Goal: Task Accomplishment & Management: Manage account settings

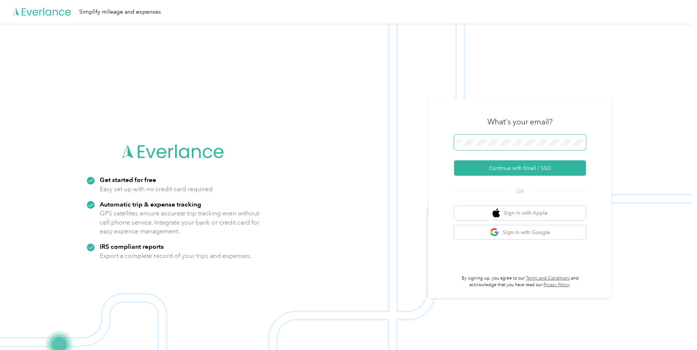
click at [560, 147] on span at bounding box center [520, 142] width 132 height 15
click at [560, 166] on button "Continue with Email / SSO" at bounding box center [520, 167] width 132 height 15
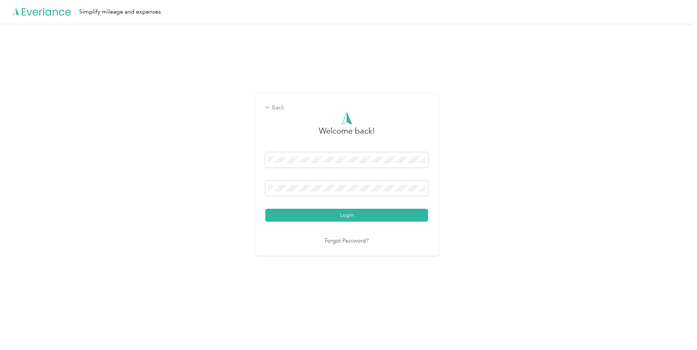
click at [265, 209] on button "Login" at bounding box center [346, 215] width 163 height 13
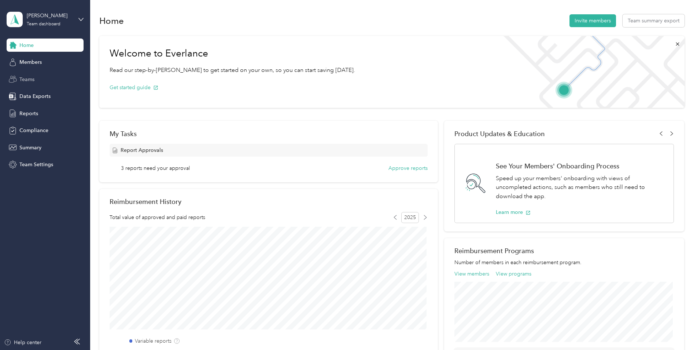
click at [24, 82] on span "Teams" at bounding box center [26, 80] width 15 height 8
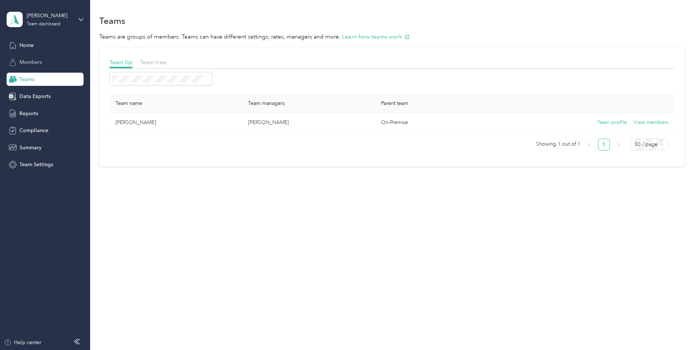
click at [65, 67] on div "Members" at bounding box center [45, 62] width 77 height 13
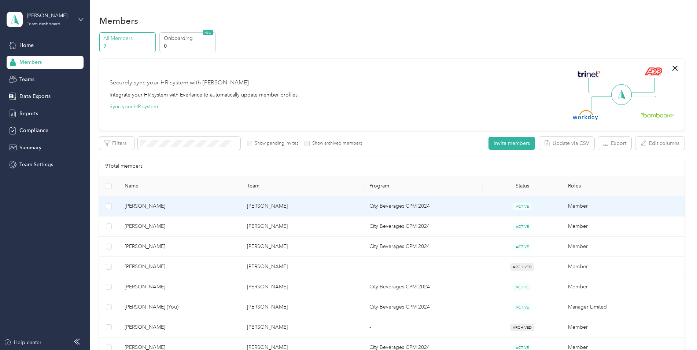
click at [407, 208] on td "City Beverages CPM 2024" at bounding box center [423, 206] width 119 height 20
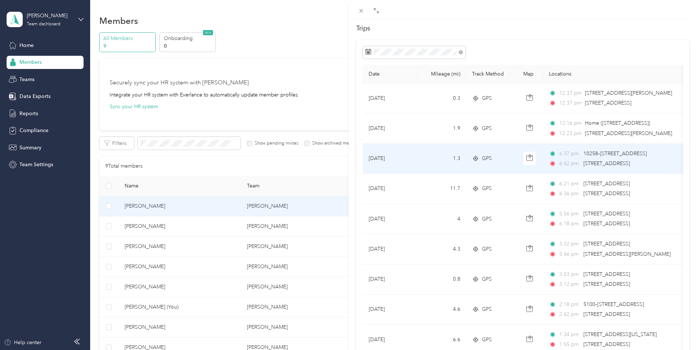
scroll to position [73, 0]
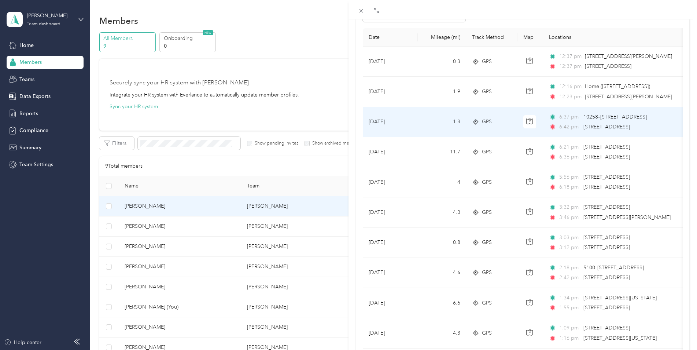
click at [611, 124] on span "[STREET_ADDRESS]" at bounding box center [607, 127] width 47 height 6
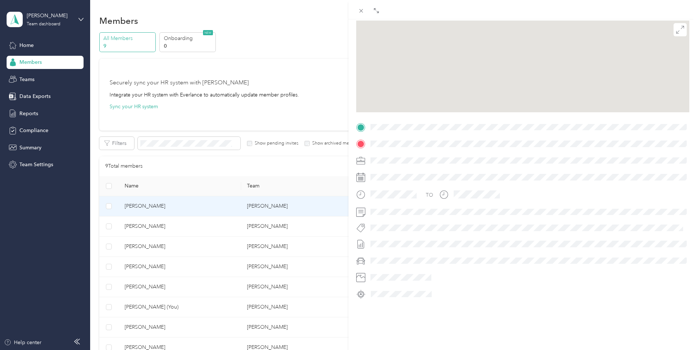
scroll to position [73, 0]
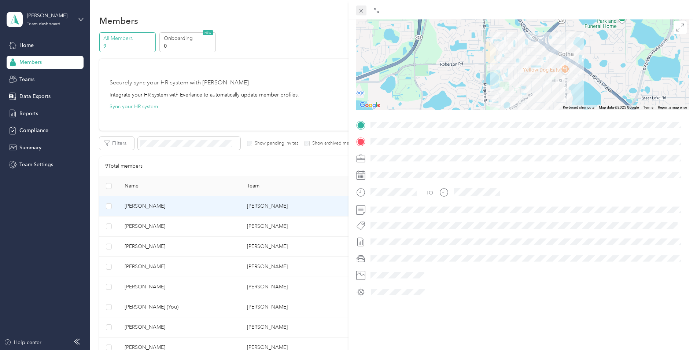
click at [361, 8] on icon at bounding box center [361, 11] width 6 height 6
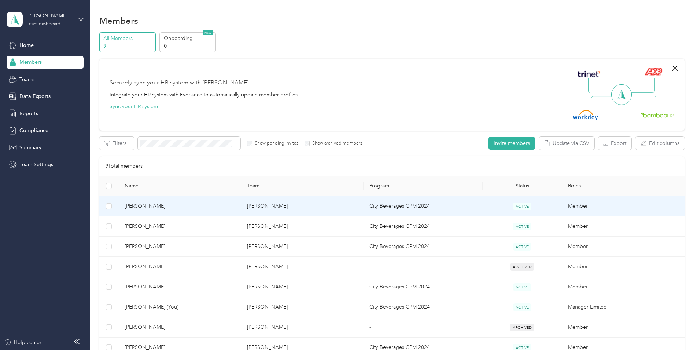
click at [385, 208] on td "City Beverages CPM 2024" at bounding box center [423, 206] width 119 height 20
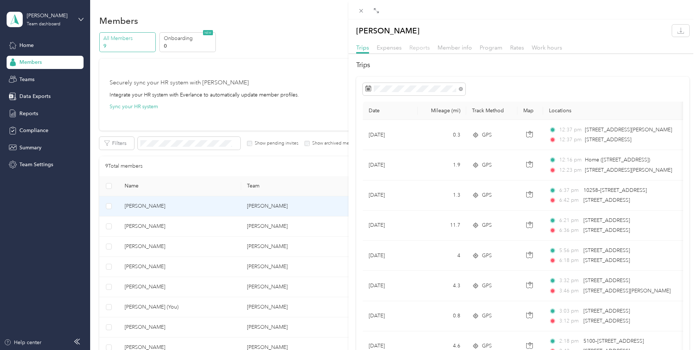
click at [409, 47] on span "Reports" at bounding box center [419, 47] width 21 height 7
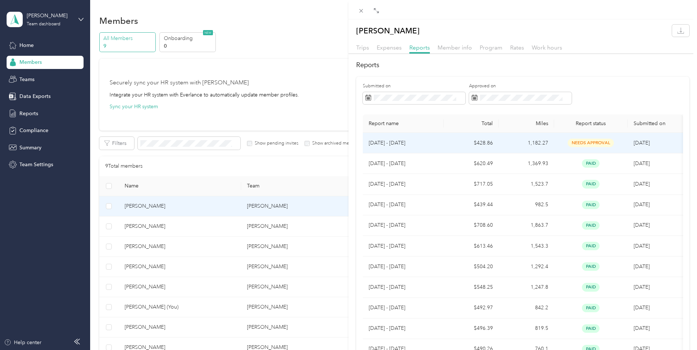
click at [594, 139] on span "needs approval" at bounding box center [591, 143] width 46 height 8
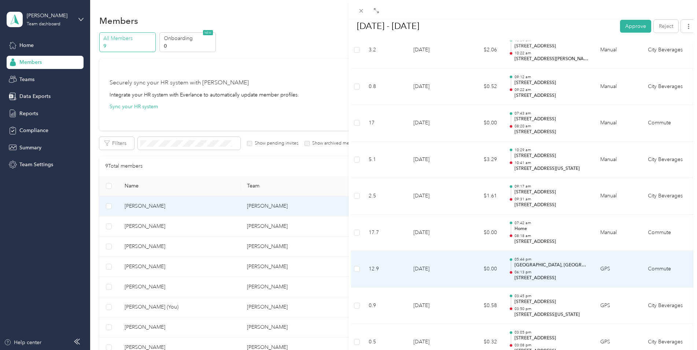
scroll to position [3336, 0]
click at [550, 273] on p "03:50 pm" at bounding box center [552, 271] width 74 height 5
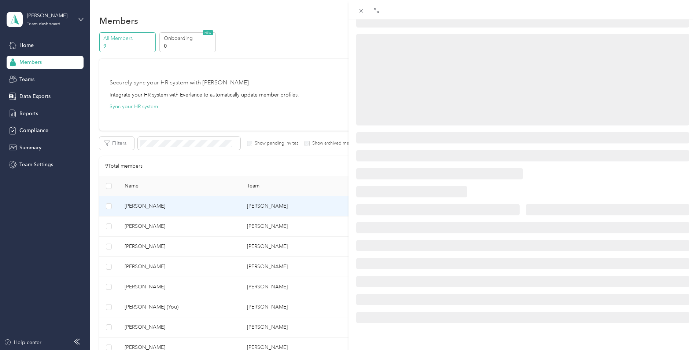
scroll to position [73, 0]
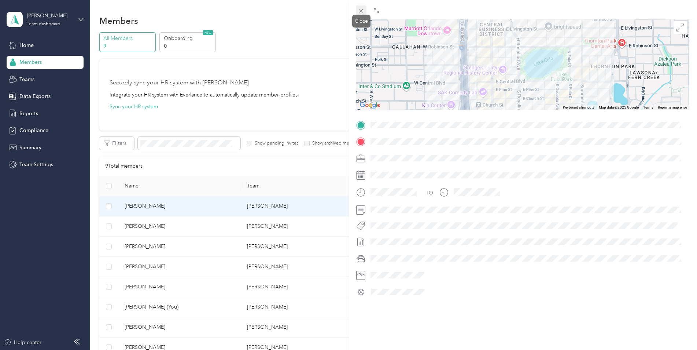
click at [361, 10] on icon at bounding box center [362, 11] width 4 height 4
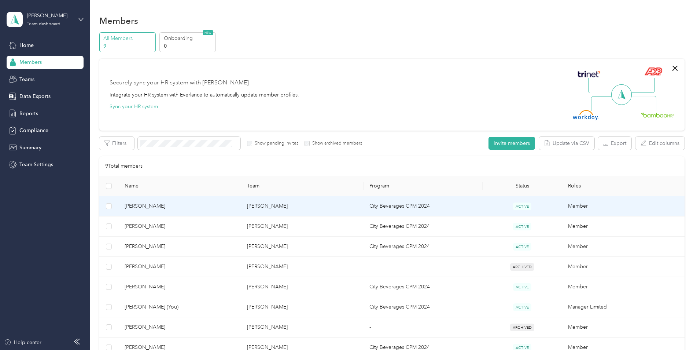
click at [392, 210] on td "City Beverages CPM 2024" at bounding box center [423, 206] width 119 height 20
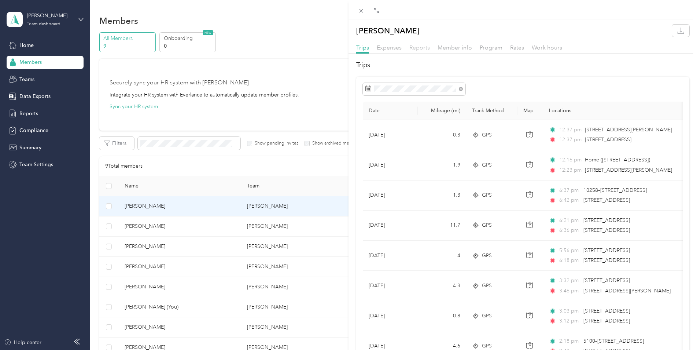
click at [420, 46] on span "Reports" at bounding box center [419, 47] width 21 height 7
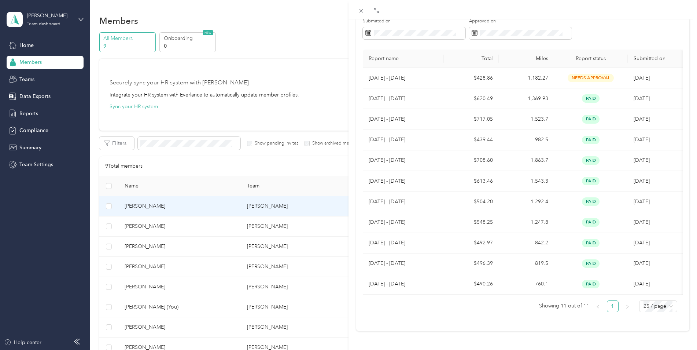
scroll to position [76, 0]
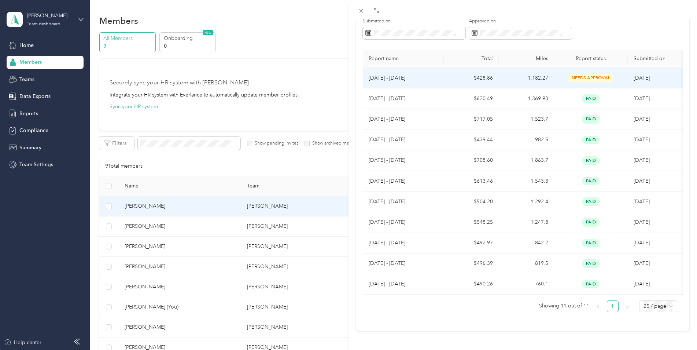
click at [430, 74] on p "[DATE] - [DATE]" at bounding box center [403, 78] width 69 height 8
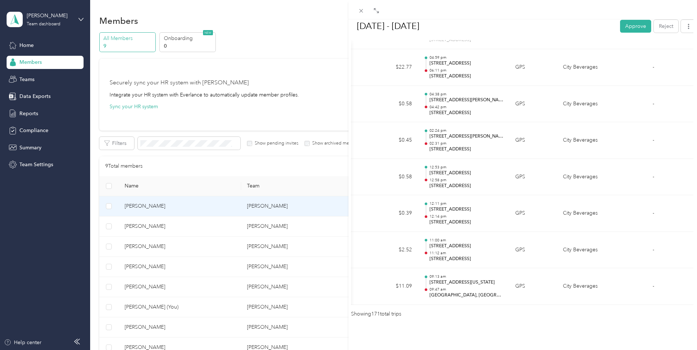
scroll to position [0, 91]
click at [639, 25] on button "Approve" at bounding box center [635, 25] width 31 height 13
click at [360, 13] on icon at bounding box center [361, 11] width 6 height 6
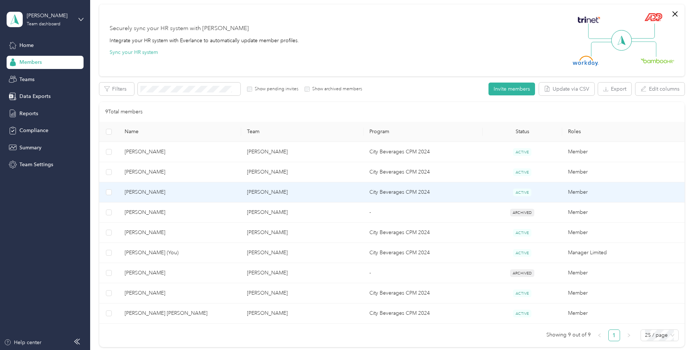
scroll to position [73, 0]
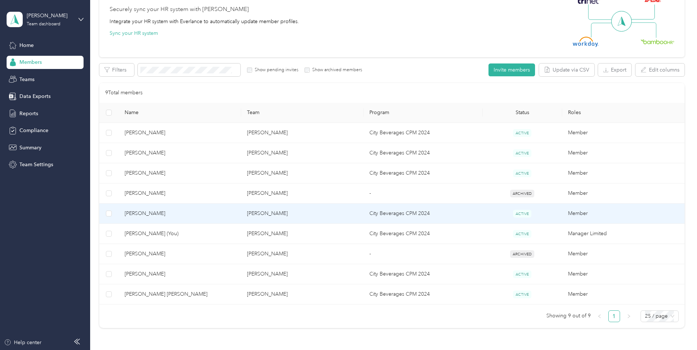
click at [264, 216] on td "[PERSON_NAME]" at bounding box center [302, 213] width 122 height 20
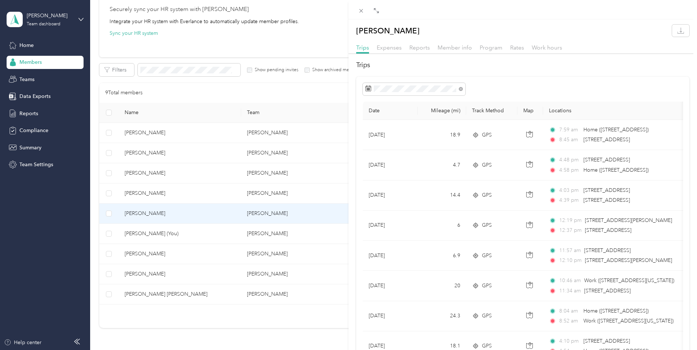
click at [402, 49] on div "Trips Expenses Reports Member info Program Rates Work hours" at bounding box center [523, 48] width 349 height 11
click at [400, 47] on span "Expenses" at bounding box center [389, 47] width 25 height 7
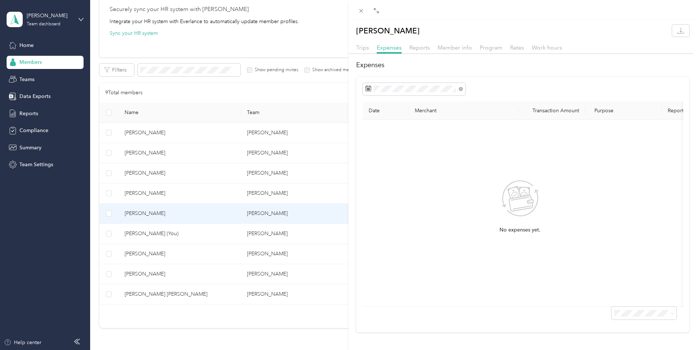
click at [408, 46] on div "Trips Expenses Reports Member info Program Rates Work hours" at bounding box center [523, 48] width 349 height 11
click at [411, 45] on span "Reports" at bounding box center [419, 47] width 21 height 7
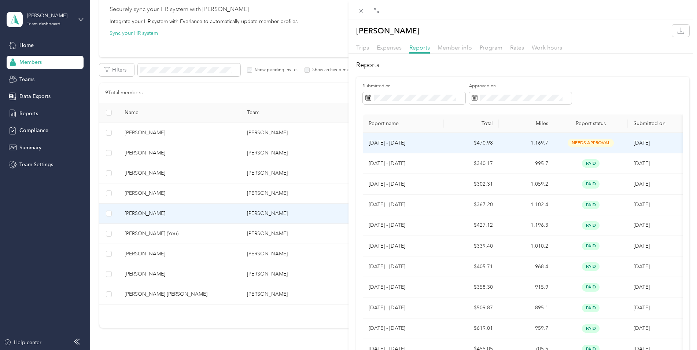
click at [494, 139] on td "$470.98" at bounding box center [471, 143] width 55 height 21
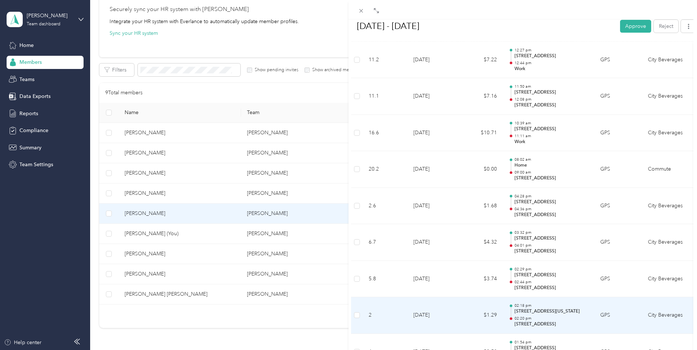
scroll to position [696, 0]
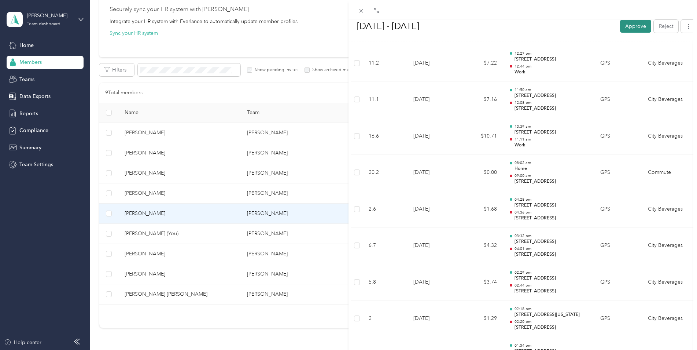
click at [620, 27] on button "Approve" at bounding box center [635, 25] width 31 height 13
click at [169, 274] on div "BACK [PERSON_NAME] Reports [DATE] - [DATE] [DATE] - [DATE] Unapprove Needs Paym…" at bounding box center [348, 175] width 697 height 350
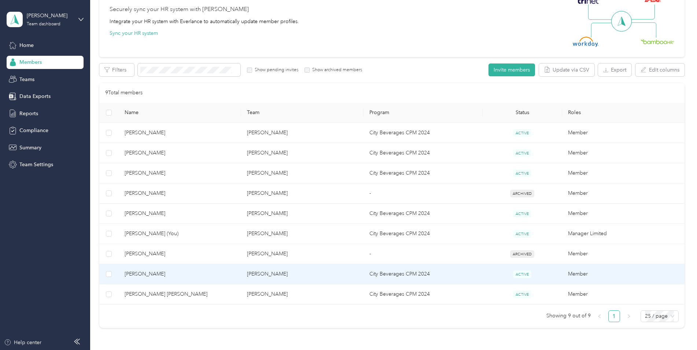
click at [169, 271] on span "[PERSON_NAME]" at bounding box center [180, 274] width 111 height 8
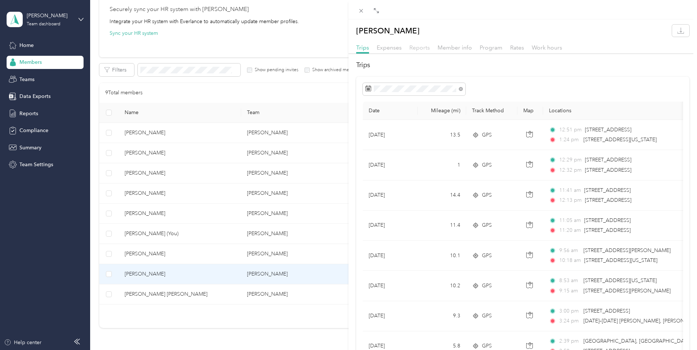
click at [423, 48] on span "Reports" at bounding box center [419, 47] width 21 height 7
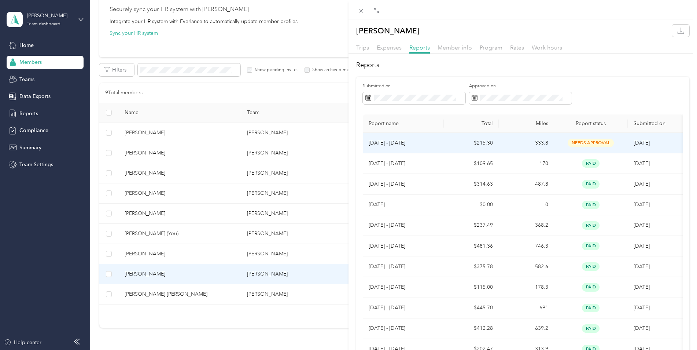
click at [597, 142] on span "needs approval" at bounding box center [591, 143] width 46 height 8
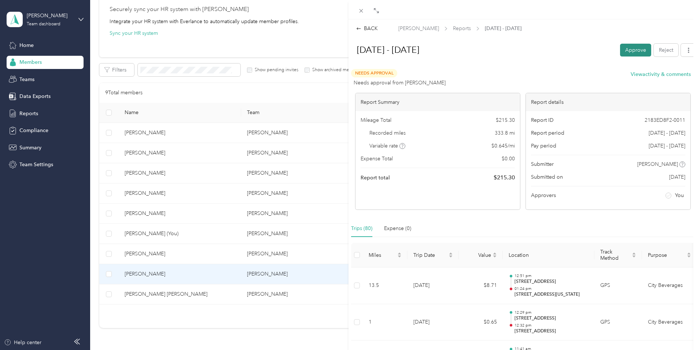
click at [637, 49] on button "Approve" at bounding box center [635, 50] width 31 height 13
click at [214, 213] on div "BACK [PERSON_NAME] Reports [DATE] - [DATE] [DATE] - [DATE] Unapprove Needs Paym…" at bounding box center [348, 175] width 697 height 350
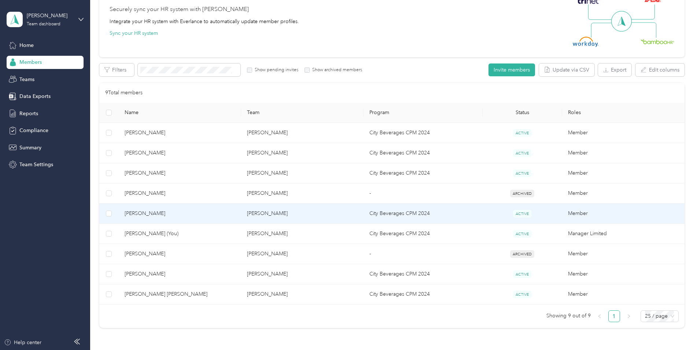
click at [202, 211] on span "[PERSON_NAME]" at bounding box center [180, 213] width 111 height 8
click at [202, 211] on div "[PERSON_NAME] Trips Expenses Reports Member info Program Rates Work hours Trips…" at bounding box center [473, 175] width 697 height 350
click at [186, 217] on span "[PERSON_NAME]" at bounding box center [180, 213] width 111 height 8
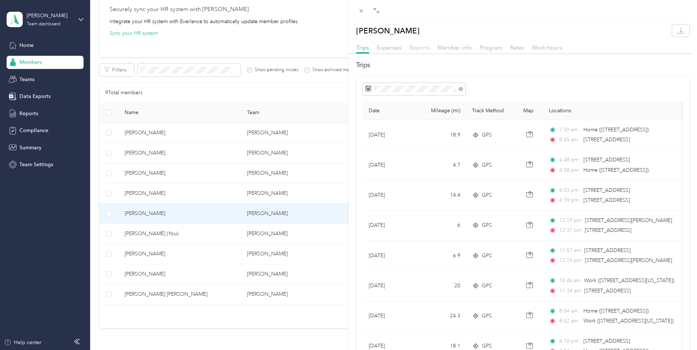
click at [424, 47] on span "Reports" at bounding box center [419, 47] width 21 height 7
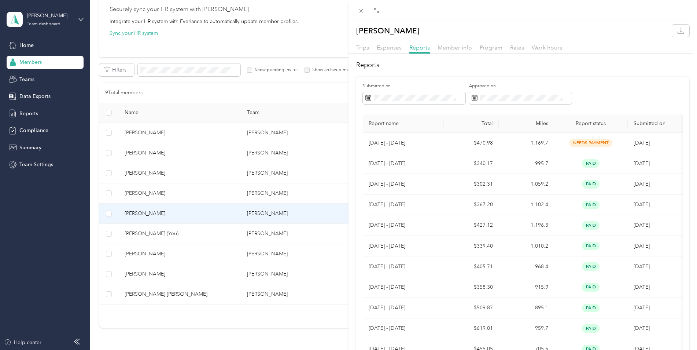
click at [168, 293] on div "[PERSON_NAME] Trips Expenses Reports Member info Program Rates Work hours Repor…" at bounding box center [348, 175] width 697 height 350
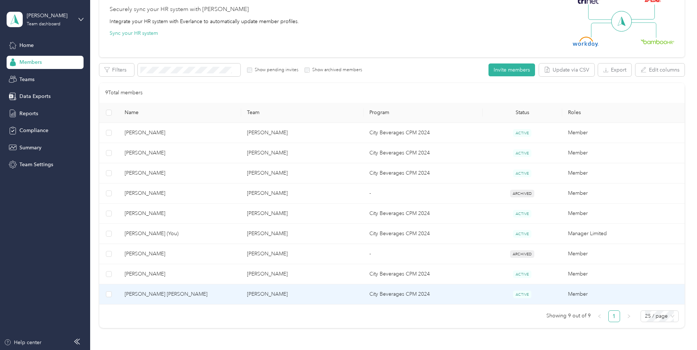
click at [168, 294] on span "[PERSON_NAME] [PERSON_NAME]" at bounding box center [180, 294] width 111 height 8
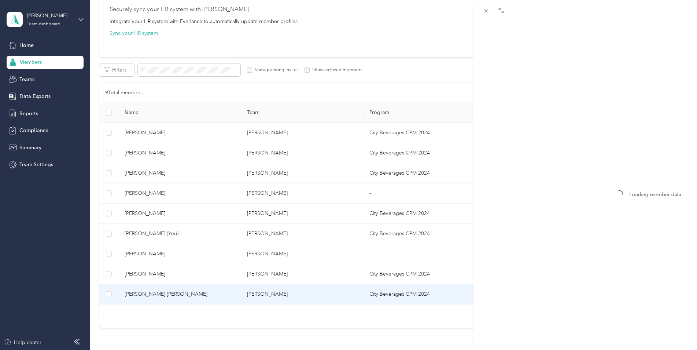
click at [168, 349] on div "Drag to resize Click to close Loading member data" at bounding box center [347, 350] width 694 height 0
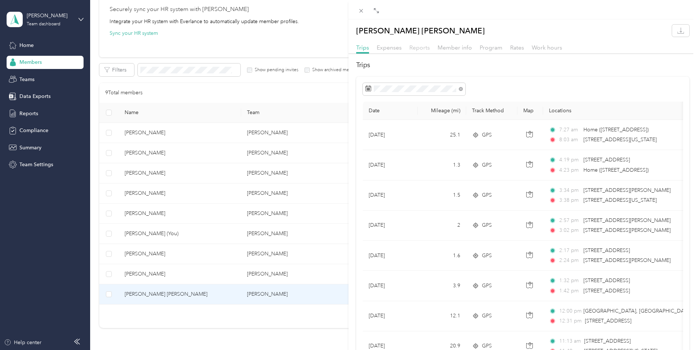
click at [422, 49] on span "Reports" at bounding box center [419, 47] width 21 height 7
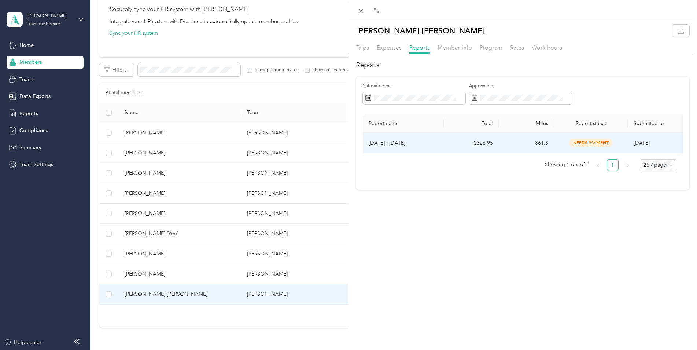
click at [420, 143] on p "[DATE] - [DATE]" at bounding box center [403, 143] width 69 height 8
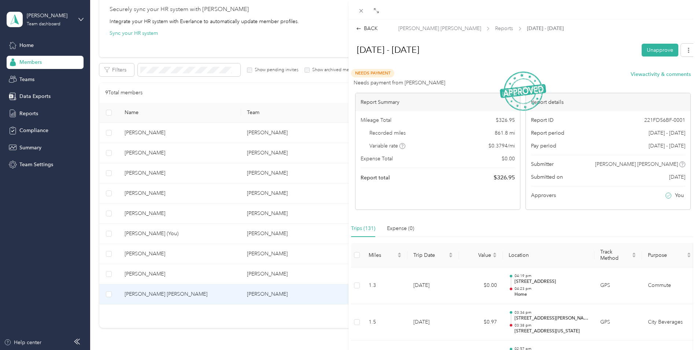
click at [216, 294] on div "BACK [PERSON_NAME] [PERSON_NAME] Reports [DATE] - [DATE] [DATE] - [DATE] Unappr…" at bounding box center [348, 175] width 697 height 350
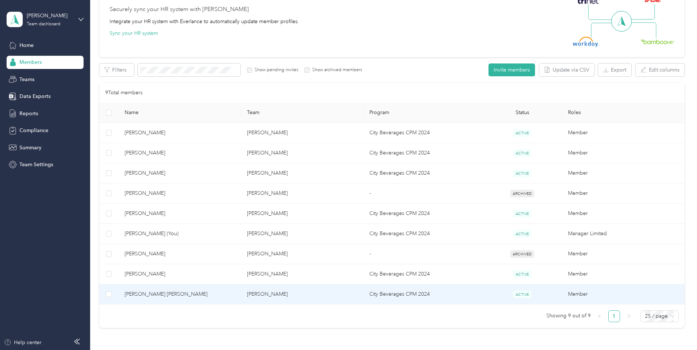
click at [202, 296] on span "[PERSON_NAME] [PERSON_NAME]" at bounding box center [180, 294] width 111 height 8
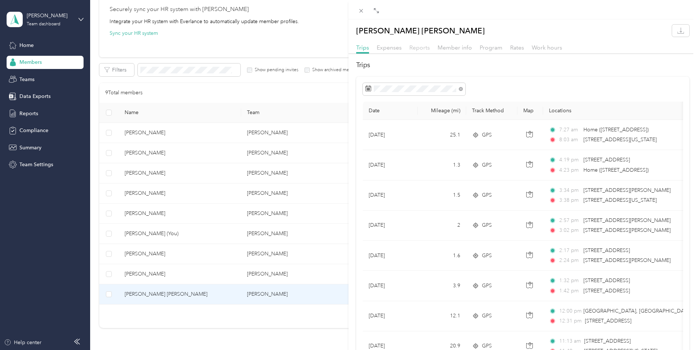
click at [429, 47] on span "Reports" at bounding box center [419, 47] width 21 height 7
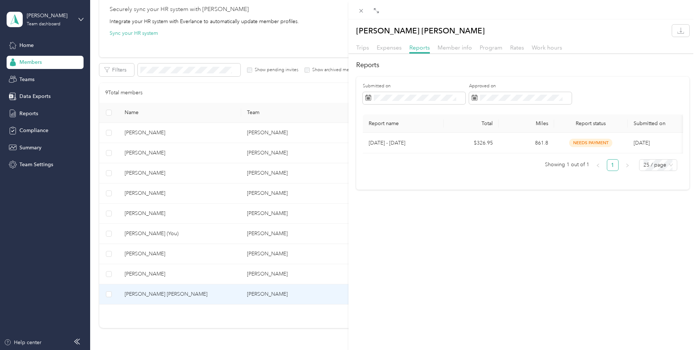
click at [259, 270] on div "[PERSON_NAME] [PERSON_NAME] Trips Expenses Reports Member info Program Rates Wo…" at bounding box center [348, 175] width 697 height 350
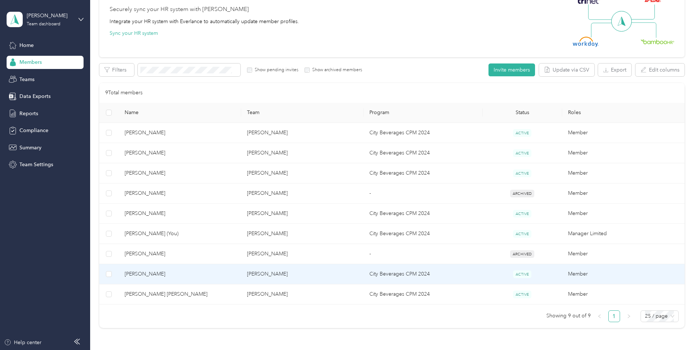
click at [176, 272] on span "[PERSON_NAME]" at bounding box center [180, 274] width 111 height 8
click at [176, 349] on div "Drag to resize Click to close [PERSON_NAME] Trips Expenses Reports Member info …" at bounding box center [347, 350] width 694 height 0
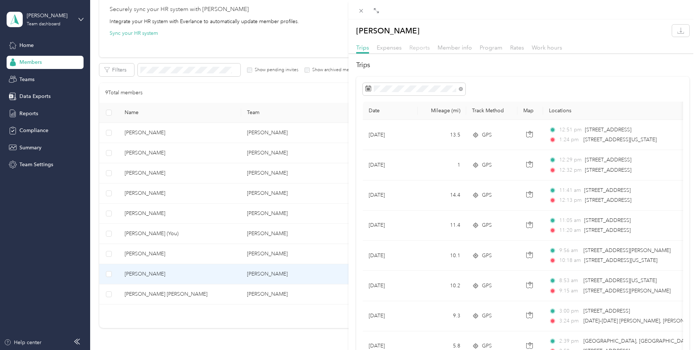
click at [415, 48] on span "Reports" at bounding box center [419, 47] width 21 height 7
